Goal: Information Seeking & Learning: Learn about a topic

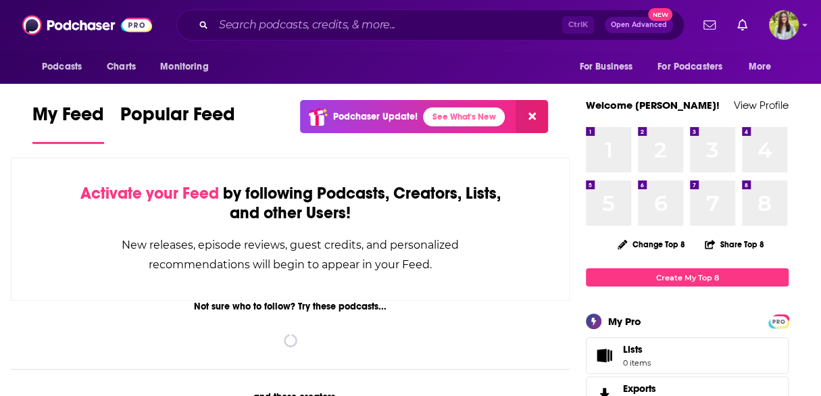
click at [359, 36] on div "Ctrl K Open Advanced New" at bounding box center [430, 24] width 508 height 31
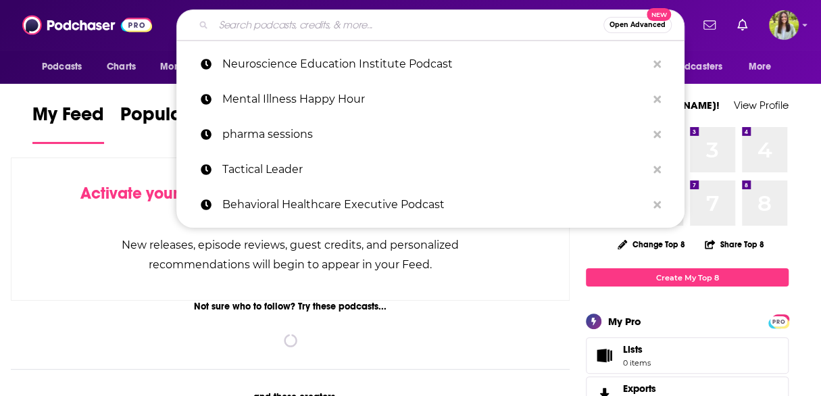
click at [327, 24] on input "Search podcasts, credits, & more..." at bounding box center [408, 25] width 390 height 22
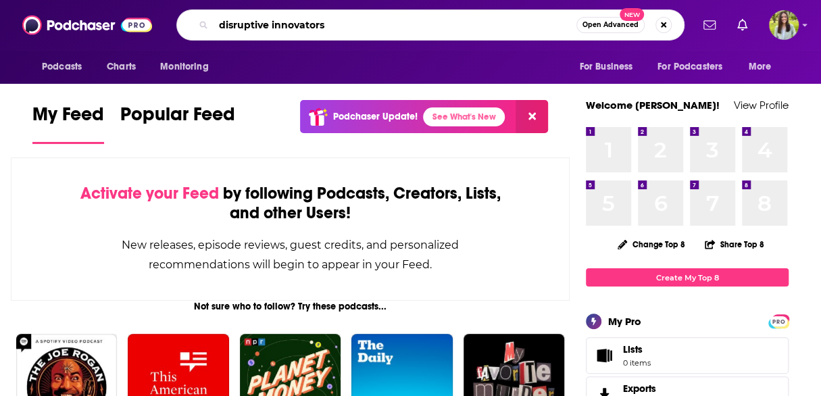
type input "disruptive innovators"
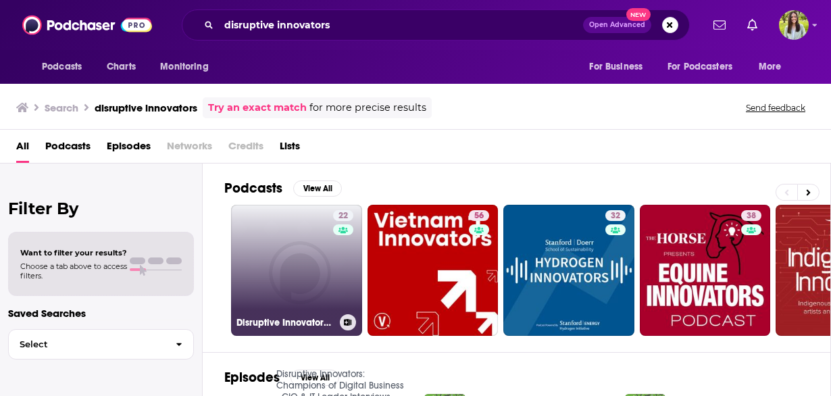
click at [301, 265] on link "22 Disruptive Innovators: Champions of Digital Business - CIO & IT Leader Inter…" at bounding box center [296, 270] width 131 height 131
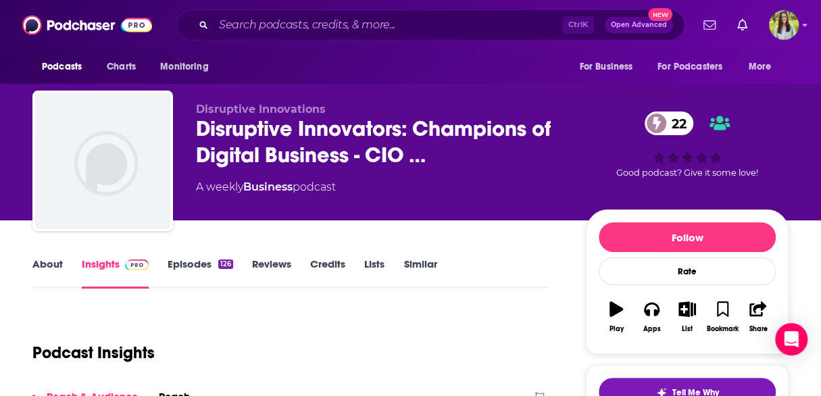
click at [205, 271] on link "Episodes 126" at bounding box center [201, 272] width 66 height 31
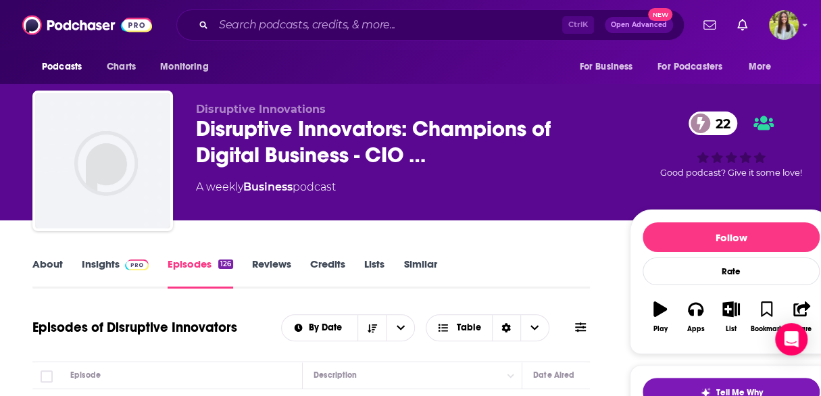
click at [49, 263] on link "About" at bounding box center [47, 272] width 30 height 31
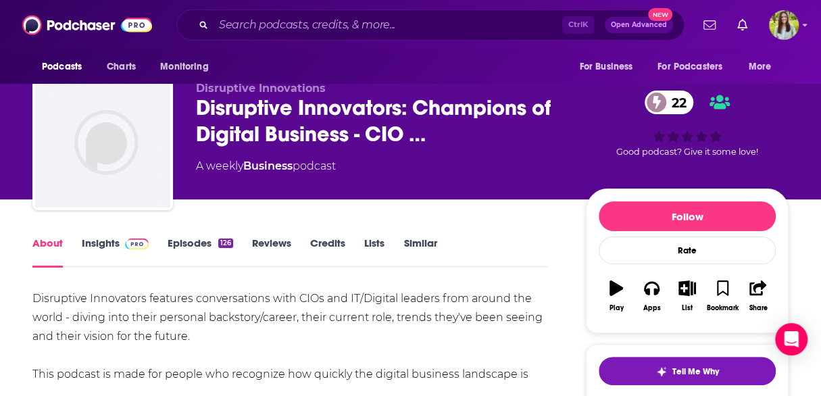
scroll to position [20, 0]
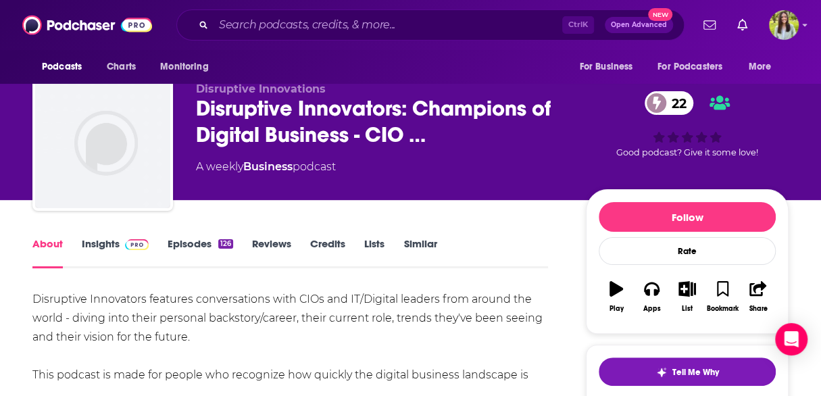
click at [109, 248] on link "Insights" at bounding box center [115, 252] width 67 height 31
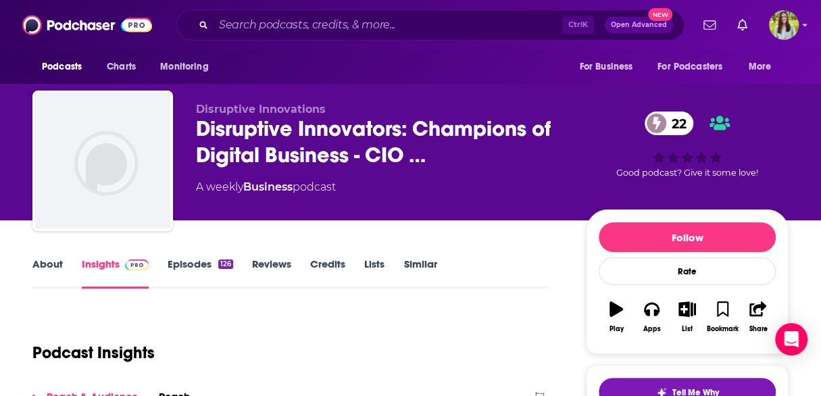
click at [190, 265] on link "Episodes 126" at bounding box center [201, 272] width 66 height 31
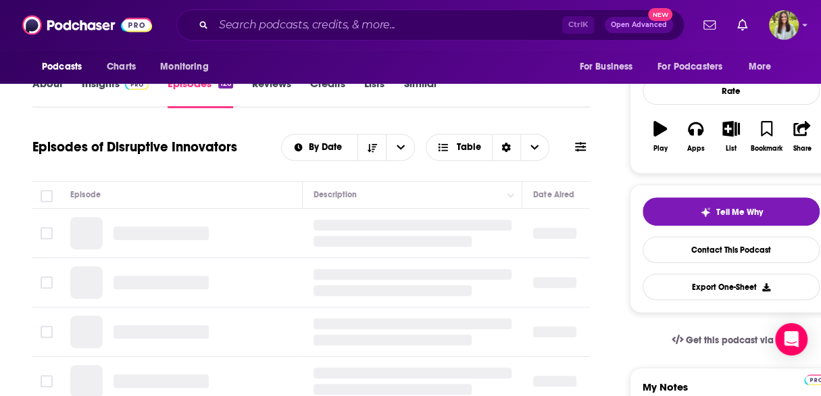
scroll to position [268, 0]
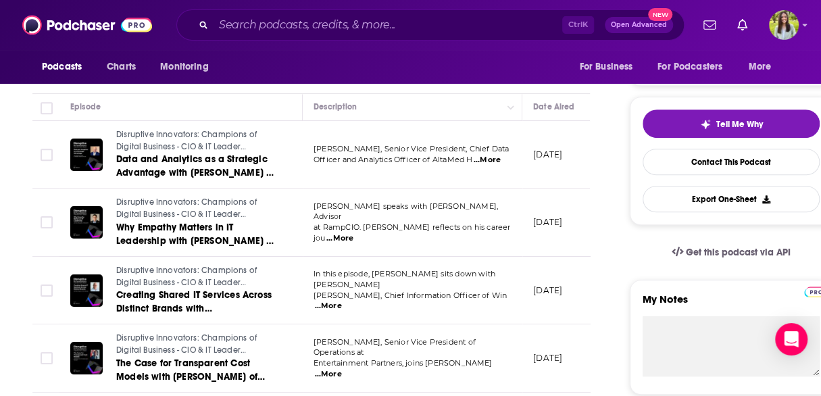
click at [401, 156] on span "Officer and Analytics Officer of AltaMed H" at bounding box center [392, 159] width 159 height 9
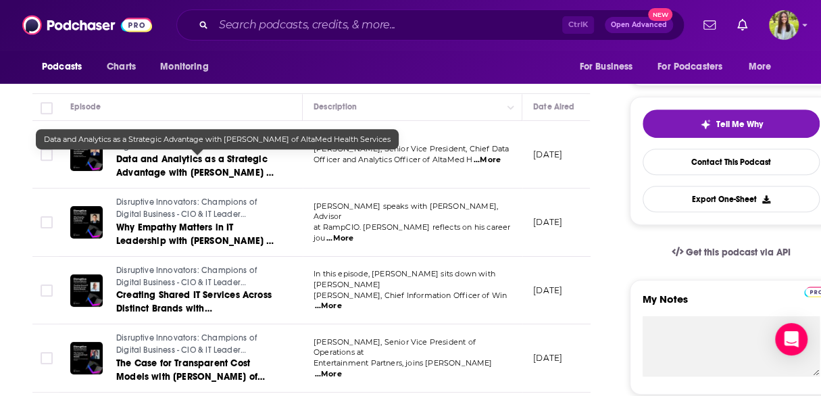
click at [211, 164] on span "Data and Analytics as a Strategic Advantage with [PERSON_NAME] of AltaMed Healt…" at bounding box center [195, 172] width 158 height 39
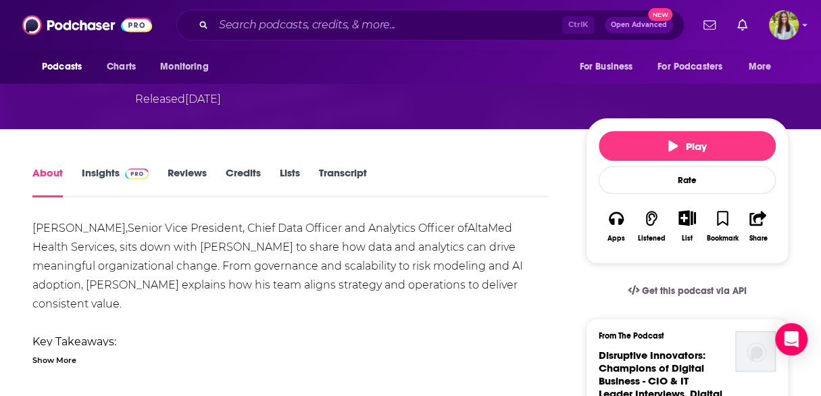
scroll to position [238, 0]
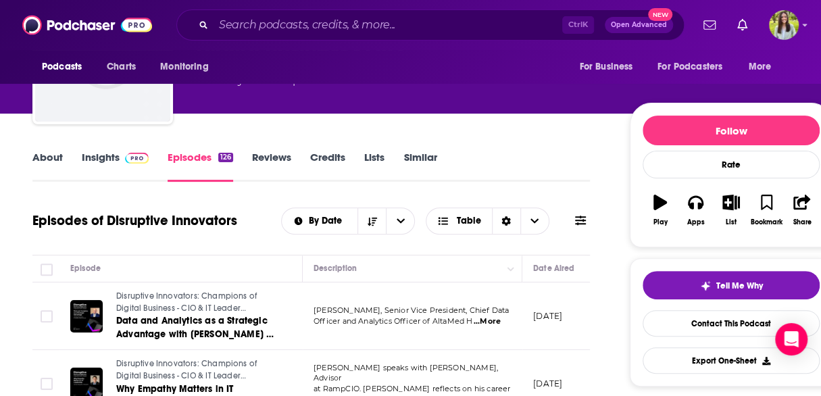
scroll to position [106, 0]
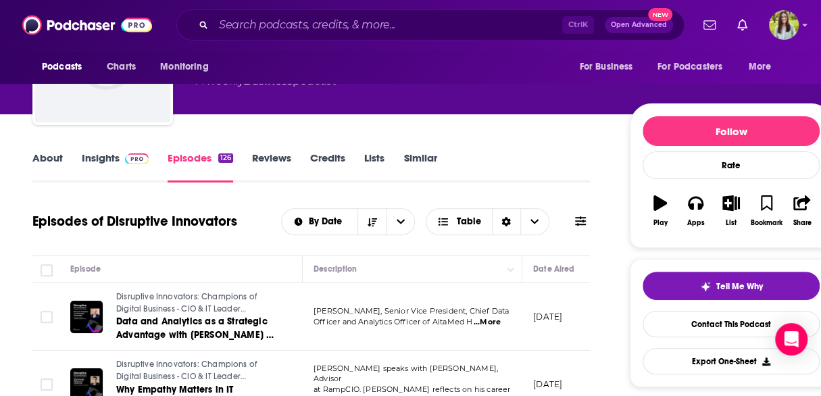
click at [115, 163] on link "Insights" at bounding box center [115, 166] width 67 height 31
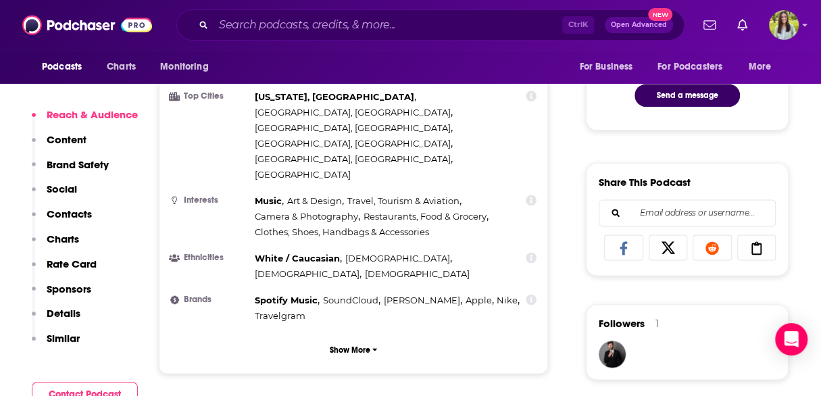
scroll to position [741, 0]
